Goal: Task Accomplishment & Management: Use online tool/utility

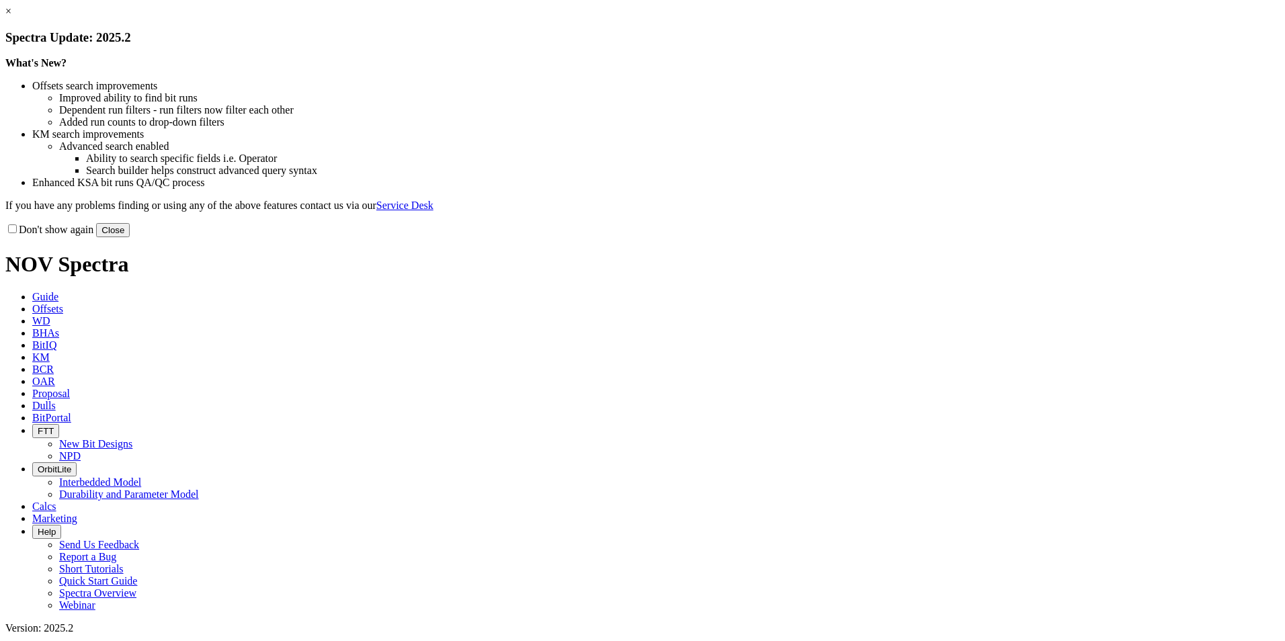
click at [130, 237] on button "Close" at bounding box center [113, 230] width 34 height 14
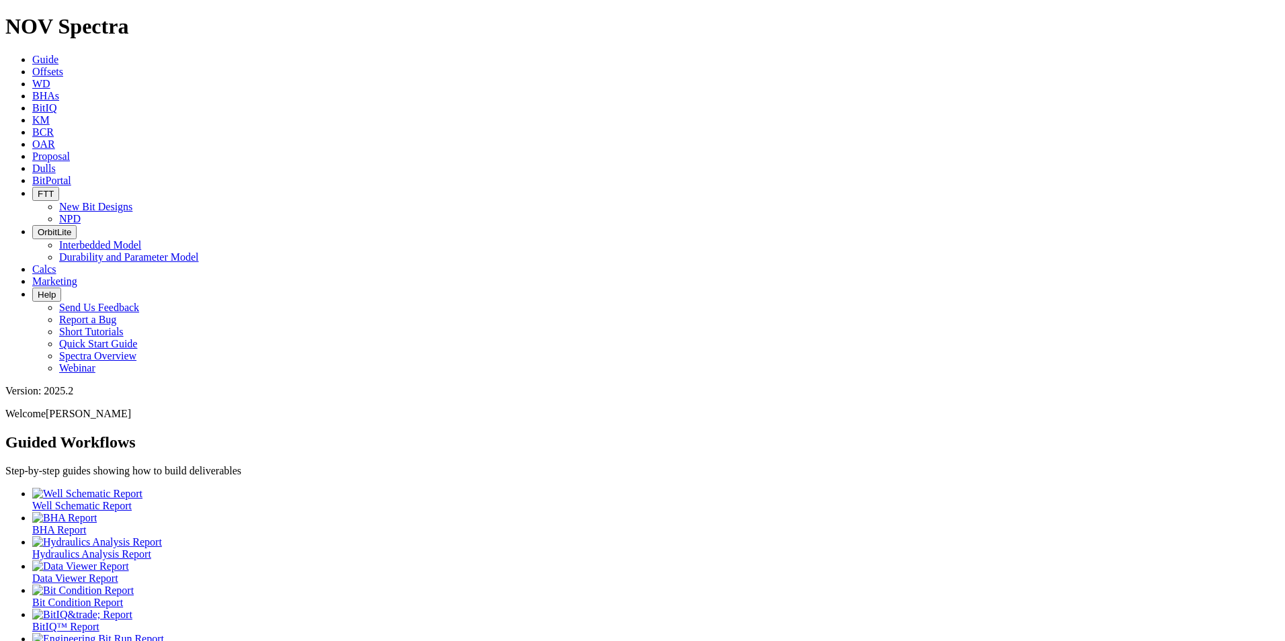
click at [32, 151] on icon at bounding box center [32, 156] width 0 height 11
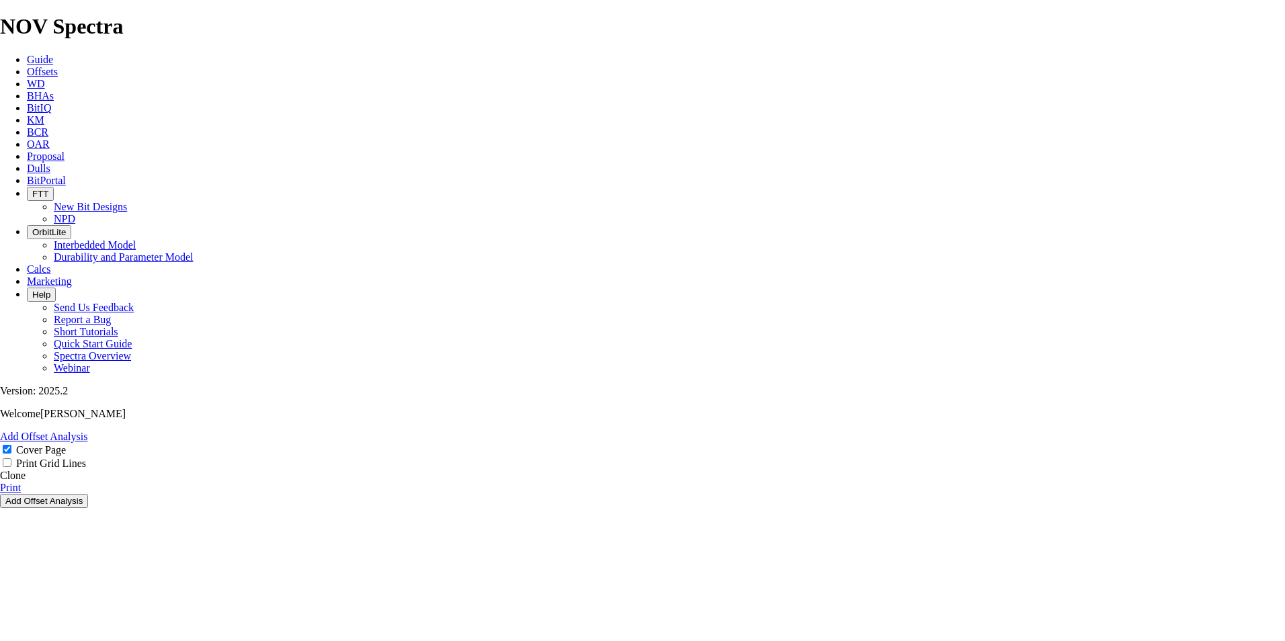
select select "field"
select select "location"
select select "province"
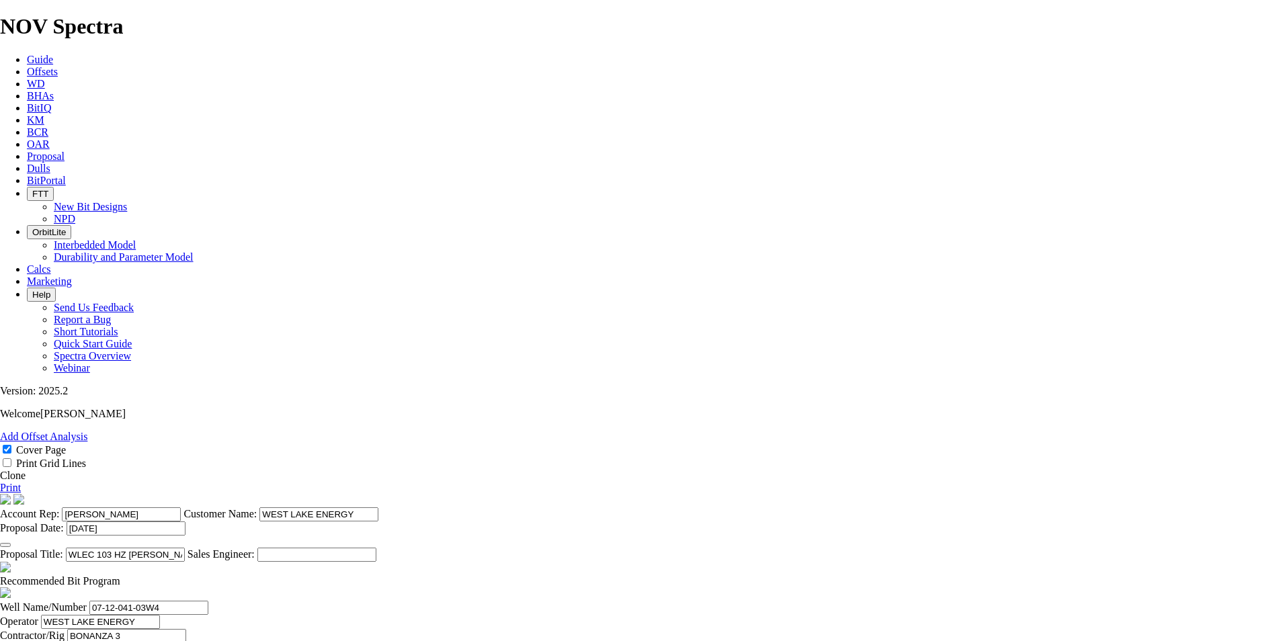
click at [26, 470] on link "Clone" at bounding box center [13, 475] width 26 height 11
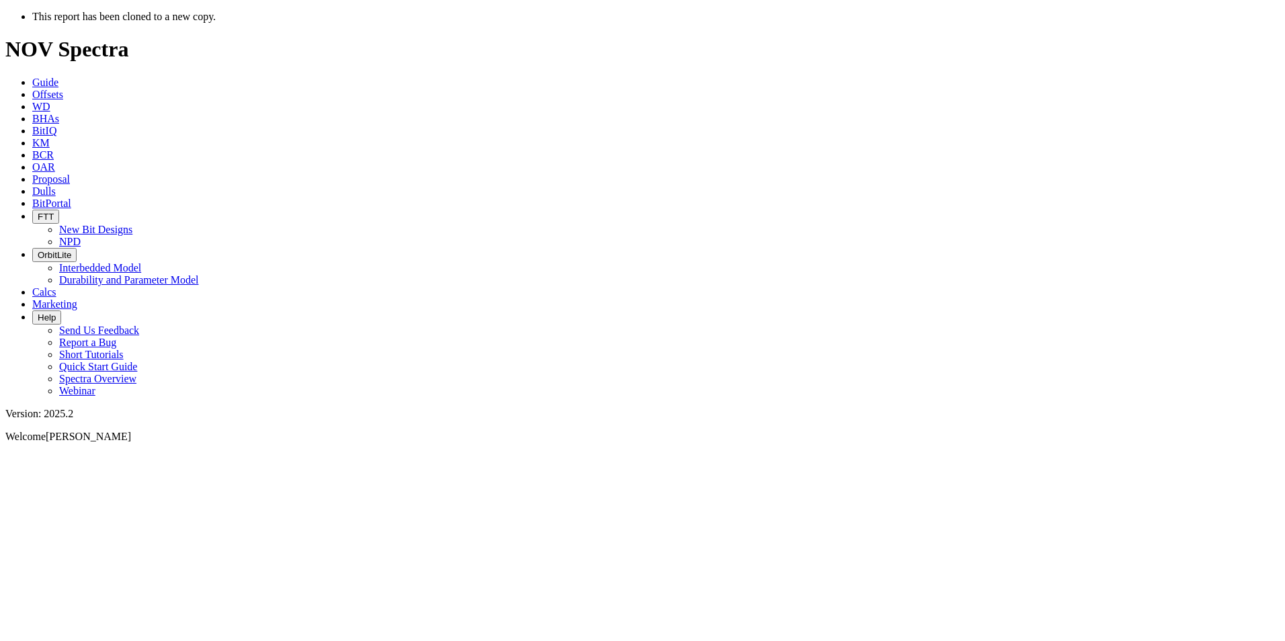
select select "field"
select select "location"
select select "province"
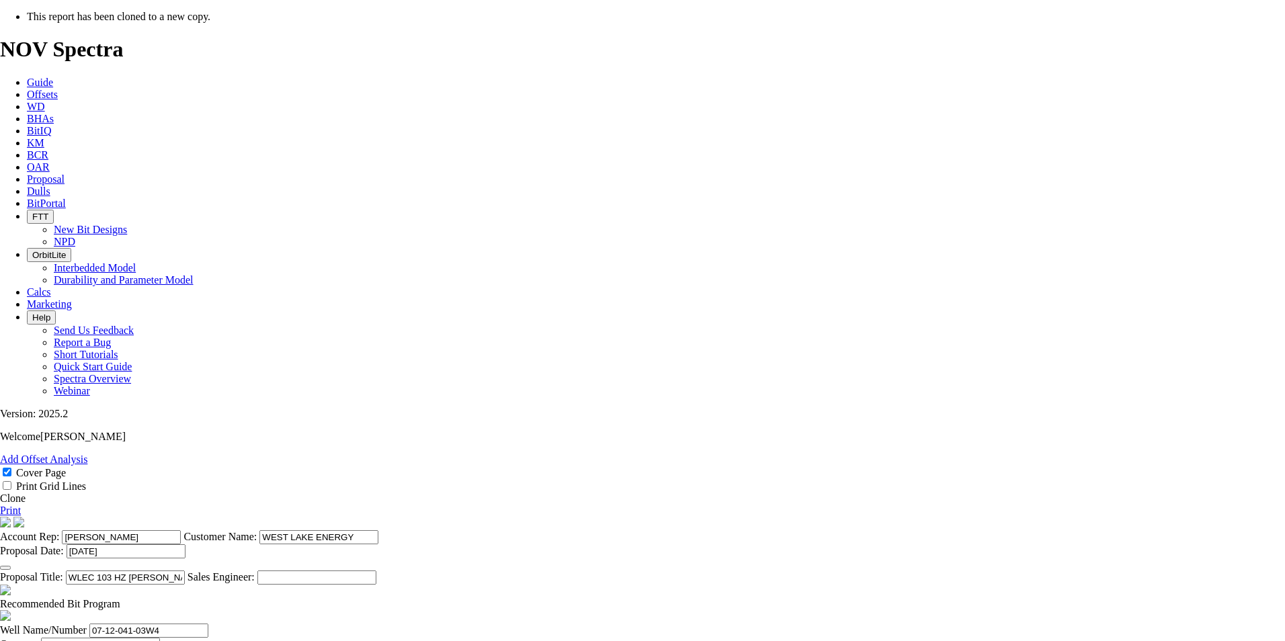
scroll to position [118, 0]
click at [5, 568] on icon "button" at bounding box center [5, 568] width 0 height 0
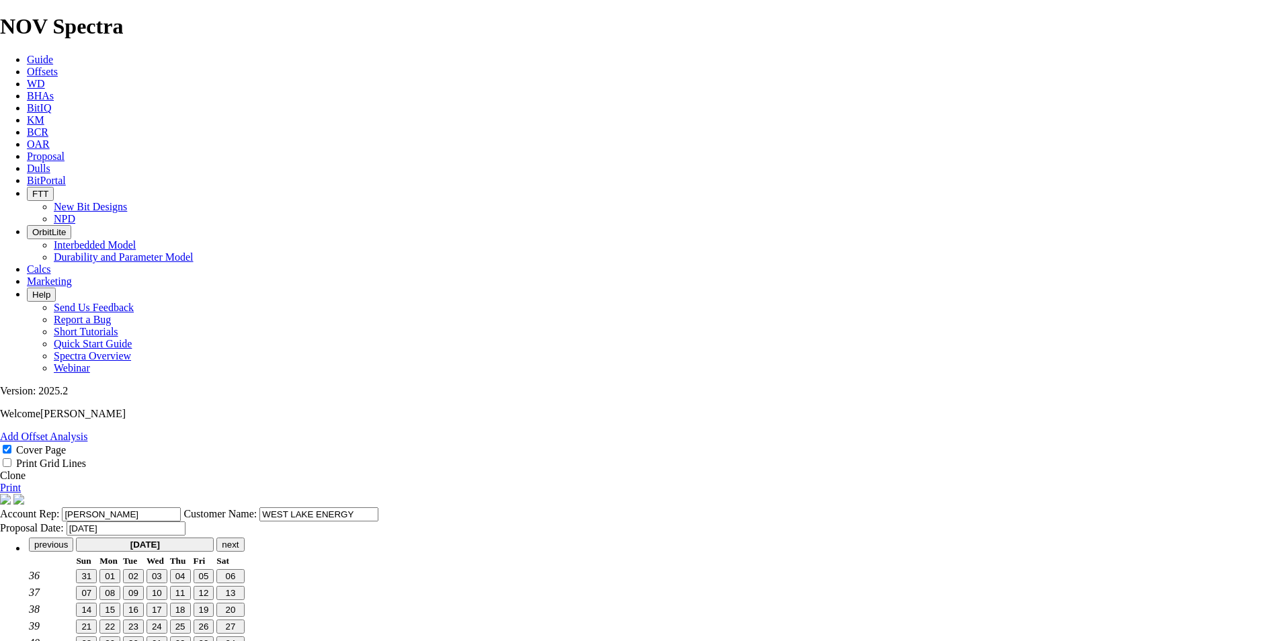
scroll to position [17, 0]
type input "[DATE]"
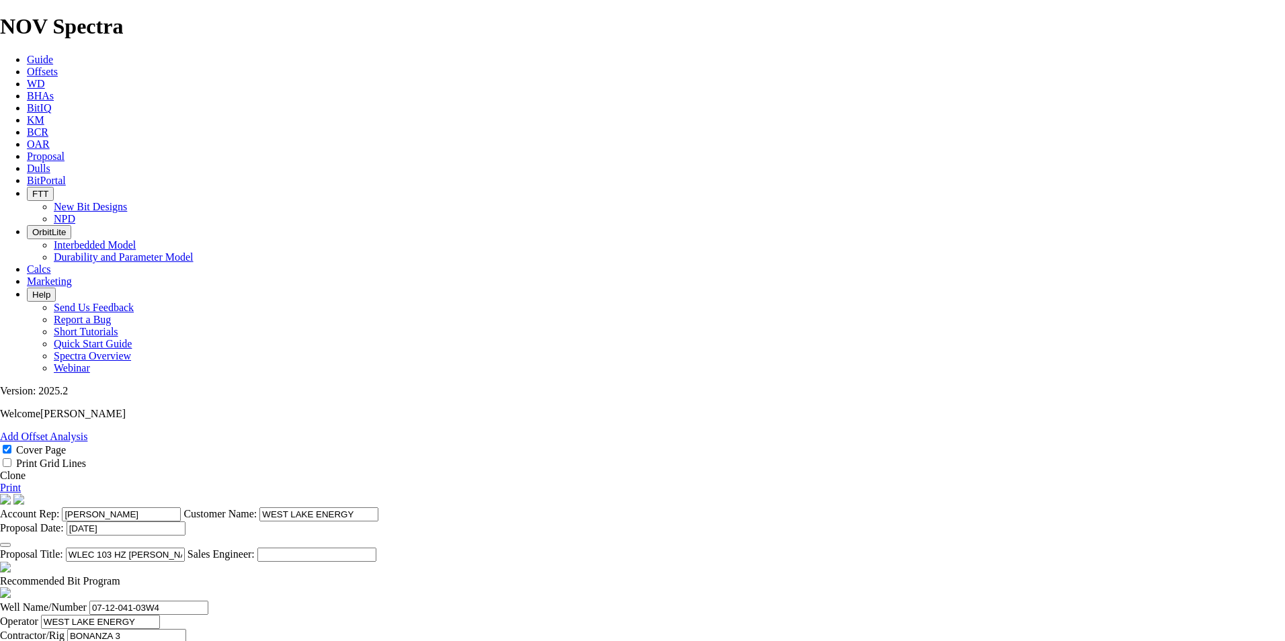
scroll to position [286, 0]
type input "[DATE]"
click at [120, 575] on span at bounding box center [120, 580] width 0 height 11
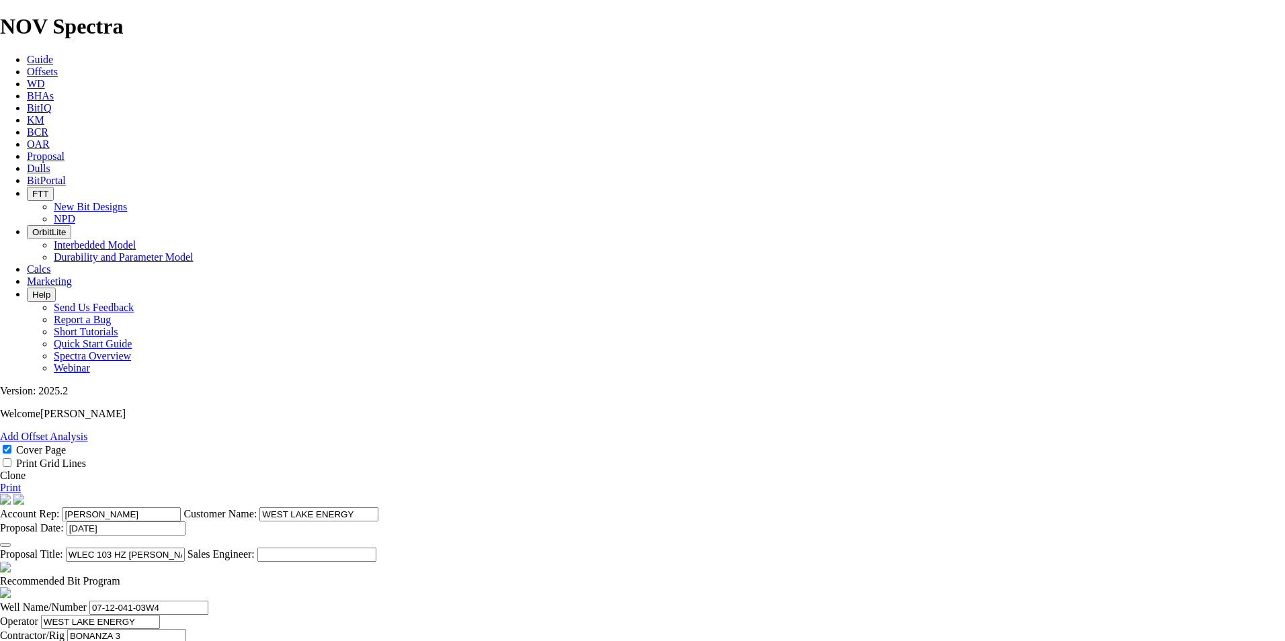
checkbox input "false"
drag, startPoint x: 728, startPoint y: 231, endPoint x: 594, endPoint y: 231, distance: 134.5
click at [185, 548] on input "WLEC 103 HZ [PERSON_NAME] 07-12-041-03W4" at bounding box center [125, 555] width 119 height 14
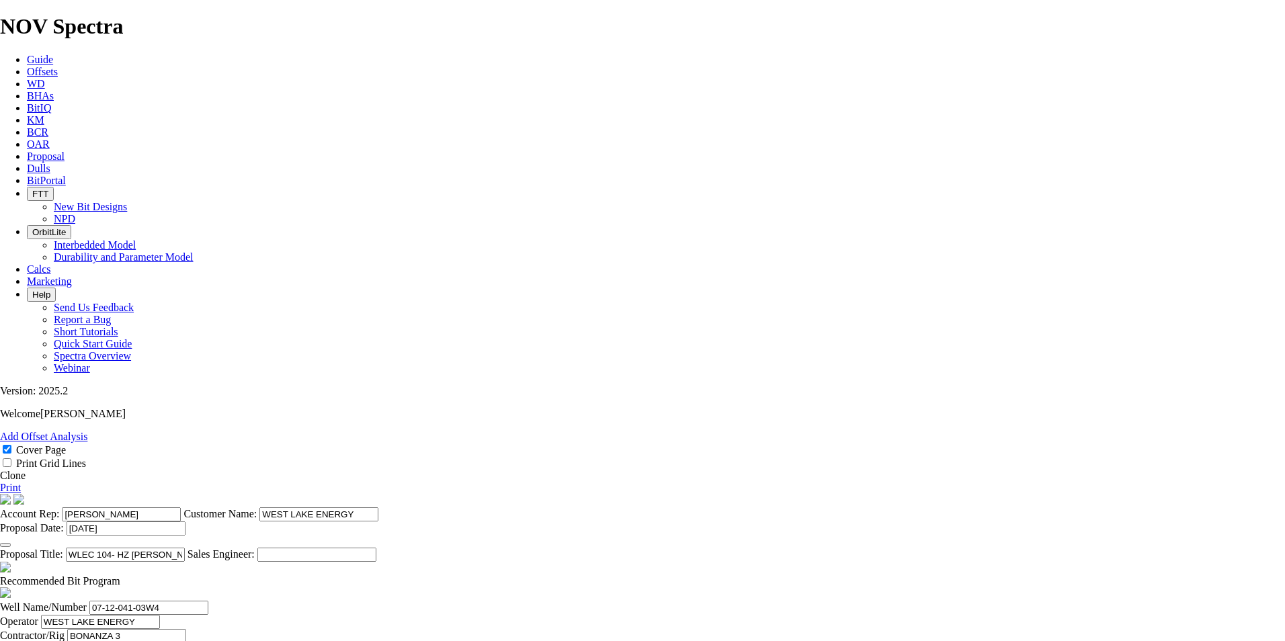
drag, startPoint x: 716, startPoint y: 227, endPoint x: 654, endPoint y: 227, distance: 61.9
click at [185, 548] on input "WLEC 104- HZ [PERSON_NAME] 07-12-041-03W4" at bounding box center [125, 555] width 119 height 14
type input "WLEC 104- HZ [PERSON_NAME] 07-12-041-03W4"
click at [208, 601] on input "07-12-041-03W4" at bounding box center [148, 608] width 119 height 14
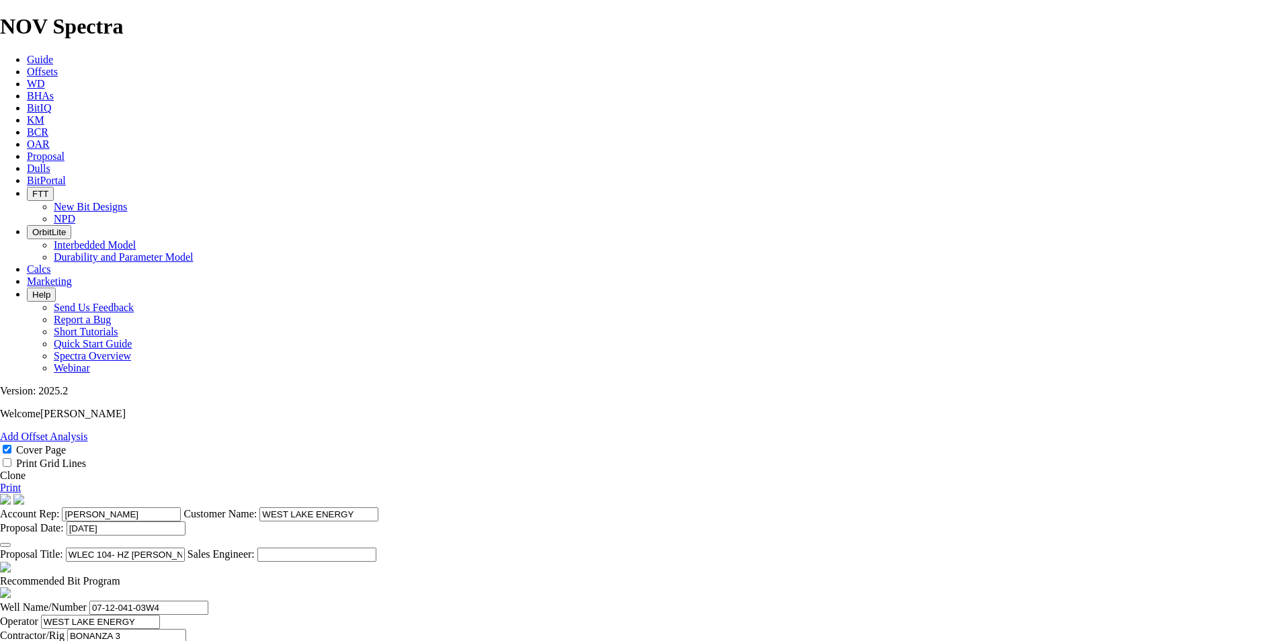
click at [208, 601] on input "07-12-041-03W4" at bounding box center [148, 608] width 119 height 14
type input "07-12-041-03W4/04"
drag, startPoint x: 574, startPoint y: 550, endPoint x: 547, endPoint y: 553, distance: 27.7
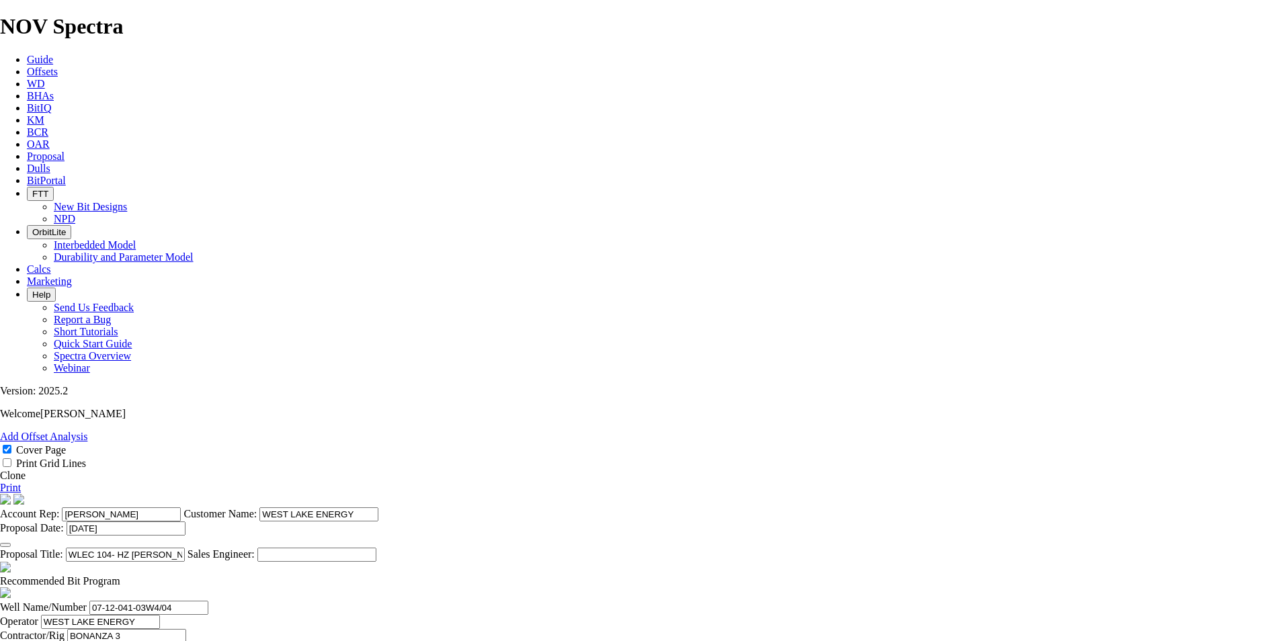
type input "932"
type input "792"
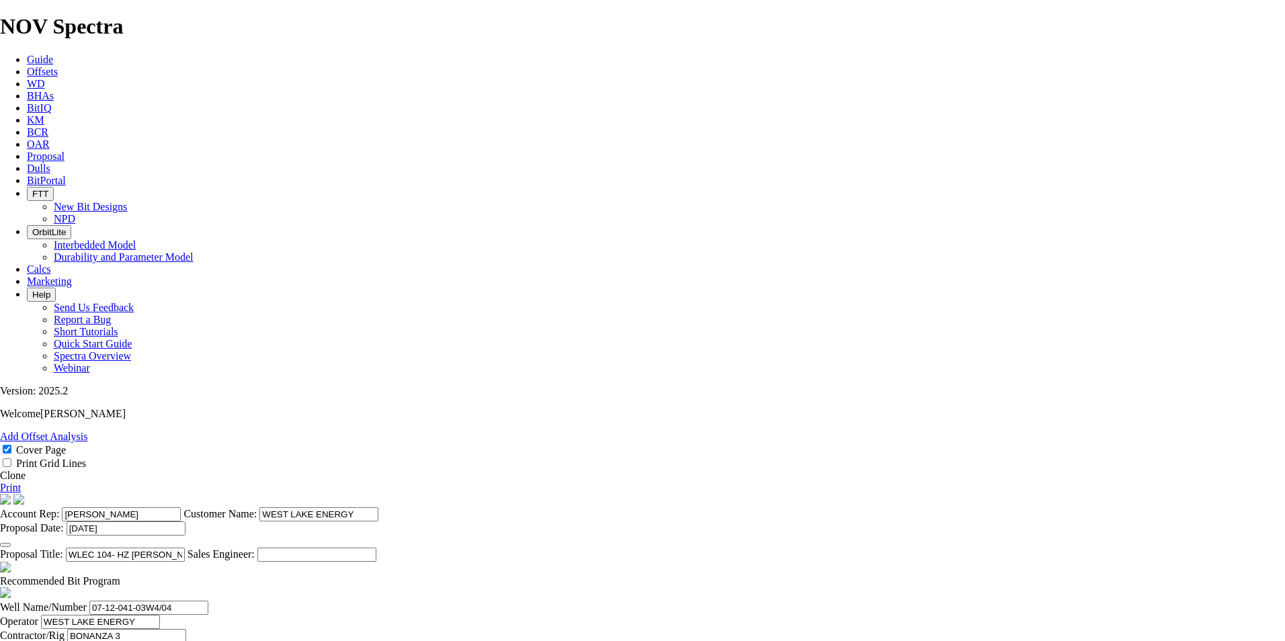
drag, startPoint x: 677, startPoint y: 553, endPoint x: 941, endPoint y: 582, distance: 265.1
type input "9.318"
drag, startPoint x: 559, startPoint y: 587, endPoint x: 550, endPoint y: 590, distance: 9.8
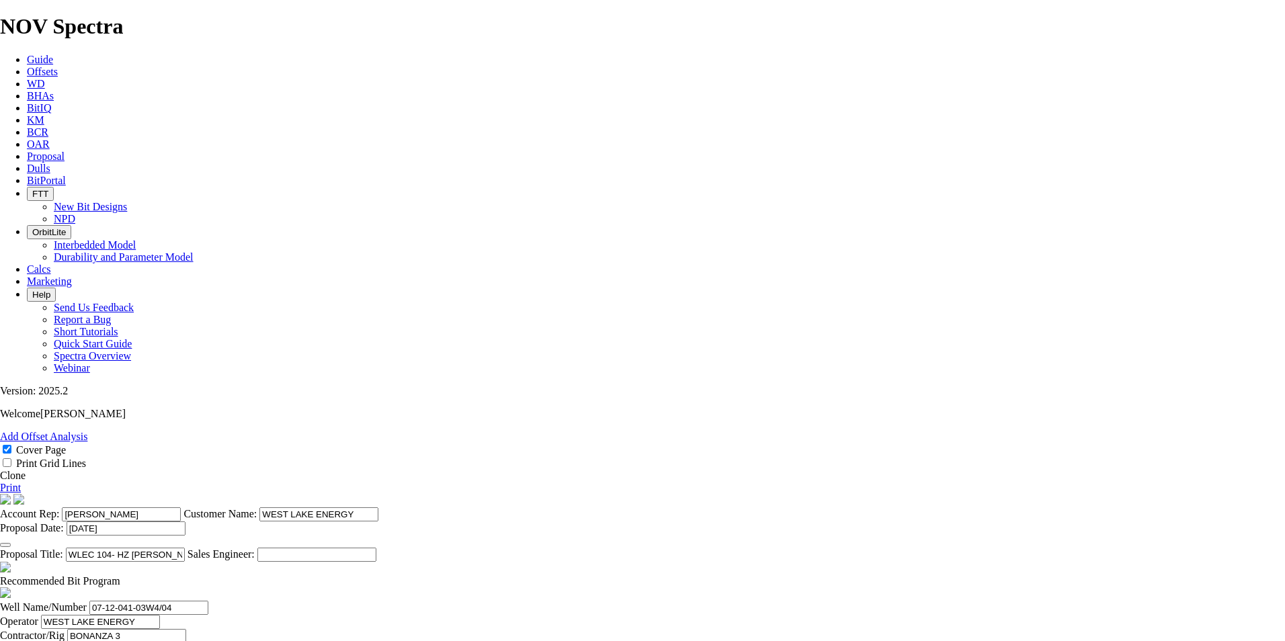
type input "2037"
type input "1105"
type input "13.8125"
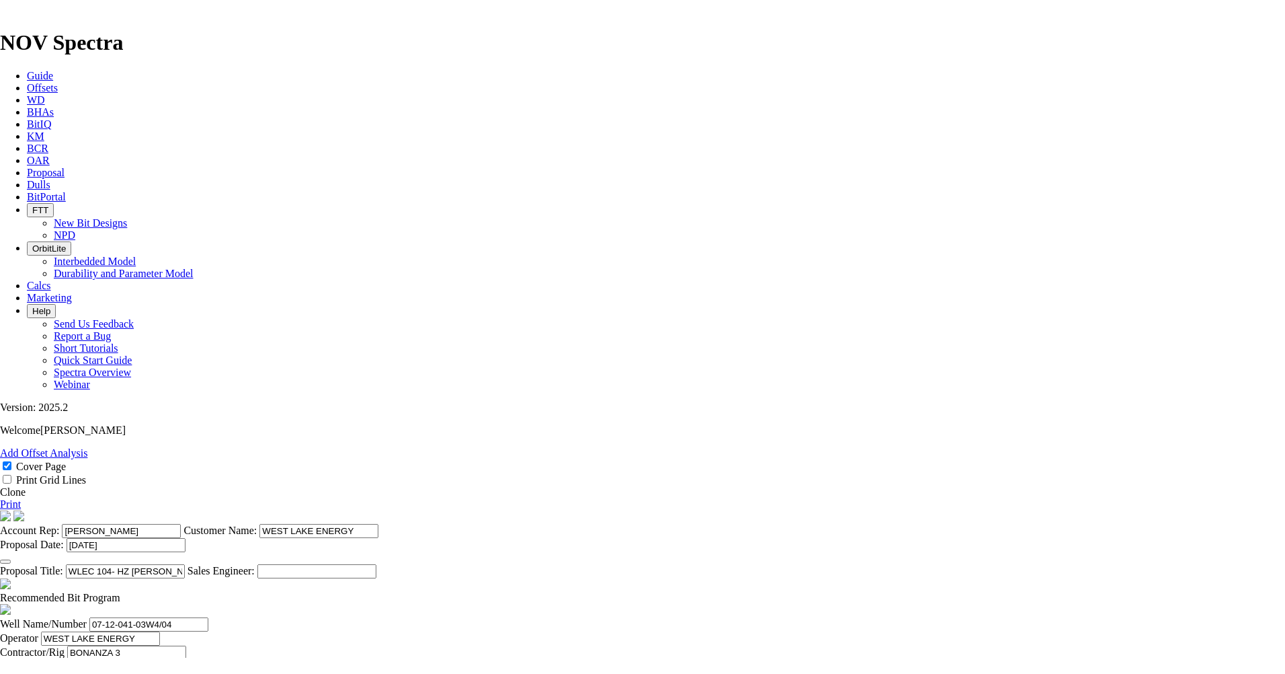
scroll to position [471, 0]
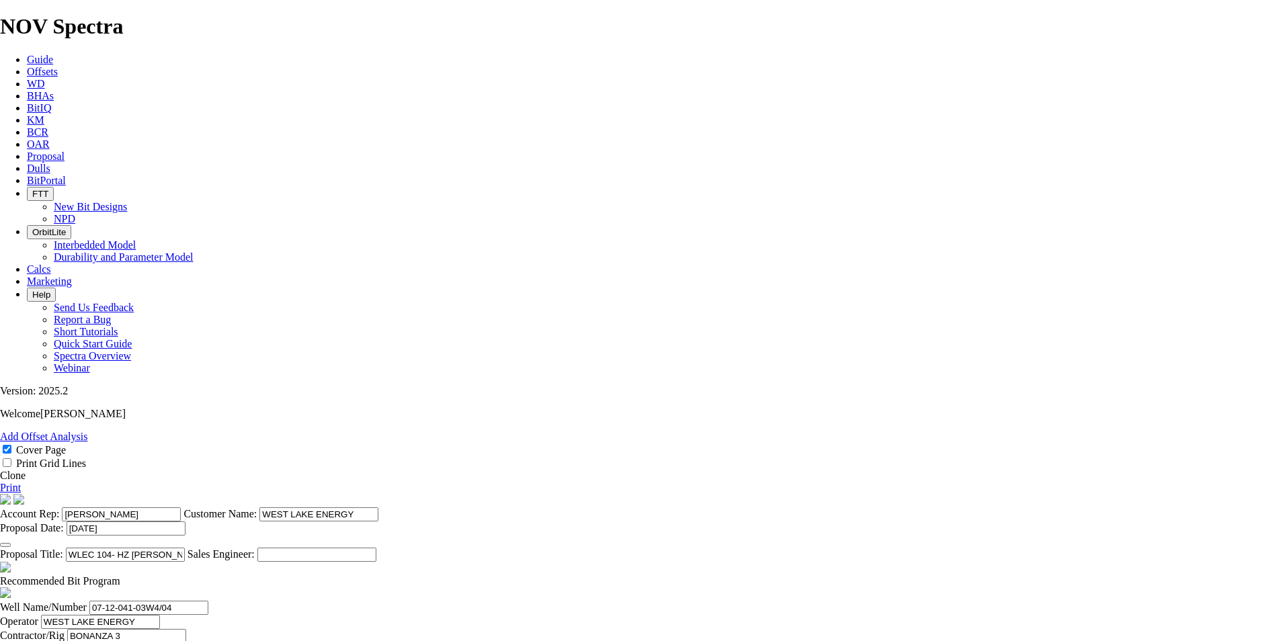
click at [21, 482] on link "Print" at bounding box center [10, 487] width 21 height 11
